Goal: Complete application form

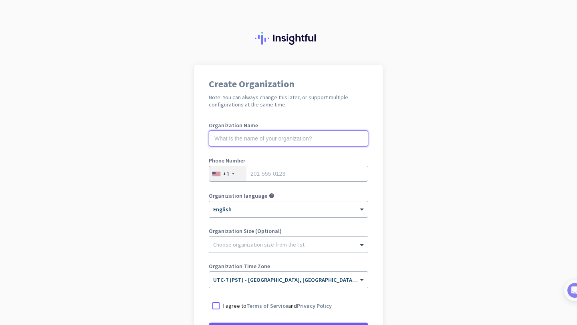
click at [309, 140] on input "text" at bounding box center [289, 139] width 160 height 16
type input "Mercor"
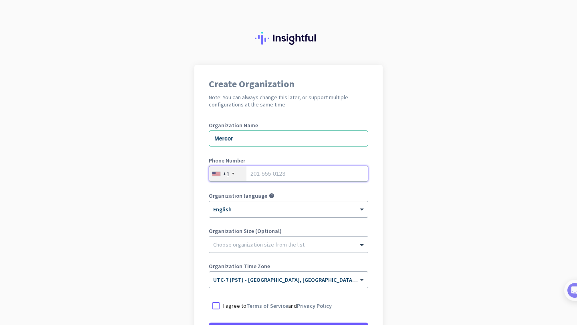
click at [275, 177] on input "tel" at bounding box center [289, 174] width 160 height 16
click at [288, 172] on input "tel" at bounding box center [289, 174] width 160 height 16
click at [277, 175] on input "tel" at bounding box center [289, 174] width 160 height 16
click at [267, 264] on div "Organization Time Zone × UTC-7 (PST) - [GEOGRAPHIC_DATA], [GEOGRAPHIC_DATA], [G…" at bounding box center [289, 280] width 160 height 32
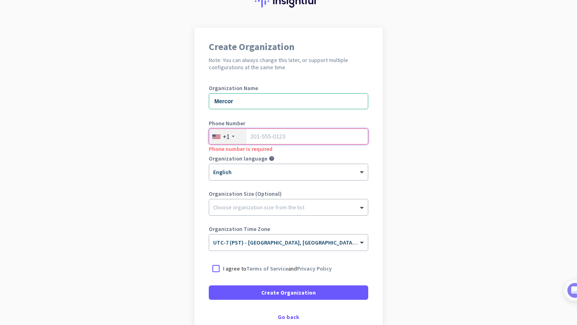
click at [279, 136] on input "tel" at bounding box center [289, 137] width 160 height 16
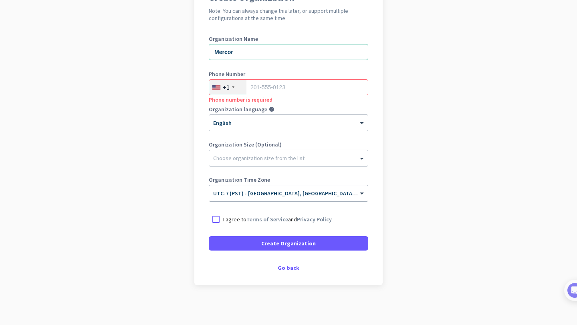
click at [290, 264] on div "Create Organization Note: You can always change this later, or support multiple…" at bounding box center [288, 131] width 188 height 307
click at [285, 268] on div "Go back" at bounding box center [289, 268] width 160 height 6
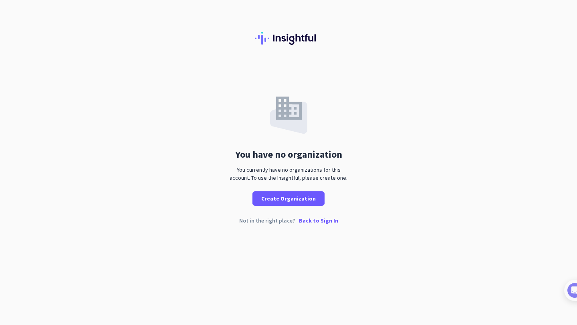
click at [313, 223] on p "Back to Sign In" at bounding box center [318, 221] width 39 height 6
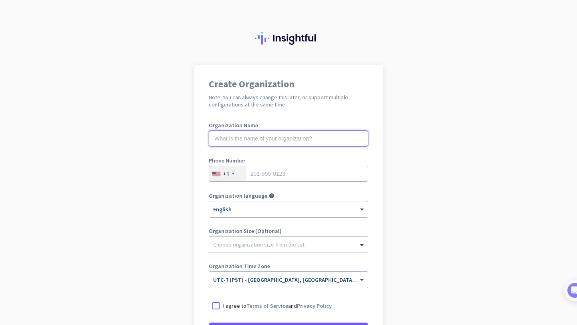
click at [265, 141] on input "text" at bounding box center [289, 139] width 160 height 16
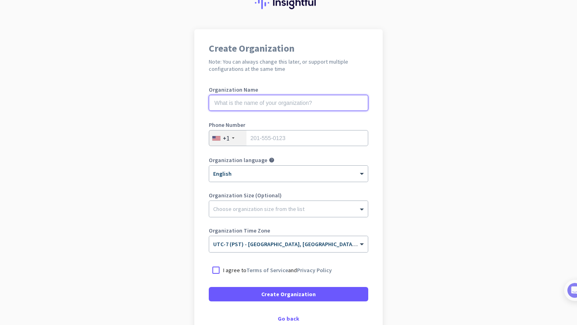
scroll to position [38, 0]
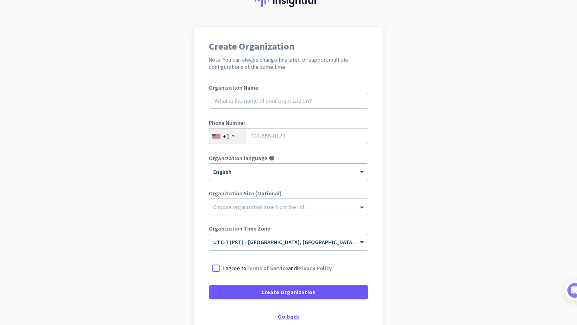
click at [285, 316] on div "Go back" at bounding box center [289, 317] width 160 height 6
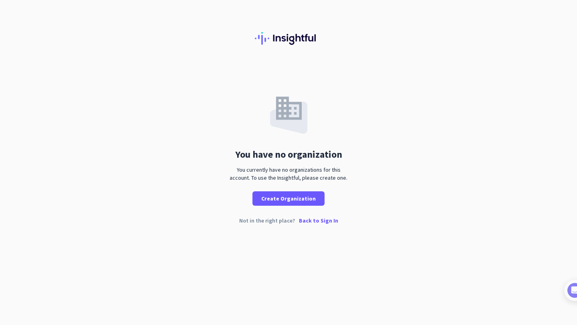
click at [313, 224] on p "Back to Sign In" at bounding box center [318, 221] width 39 height 6
